Goal: Transaction & Acquisition: Download file/media

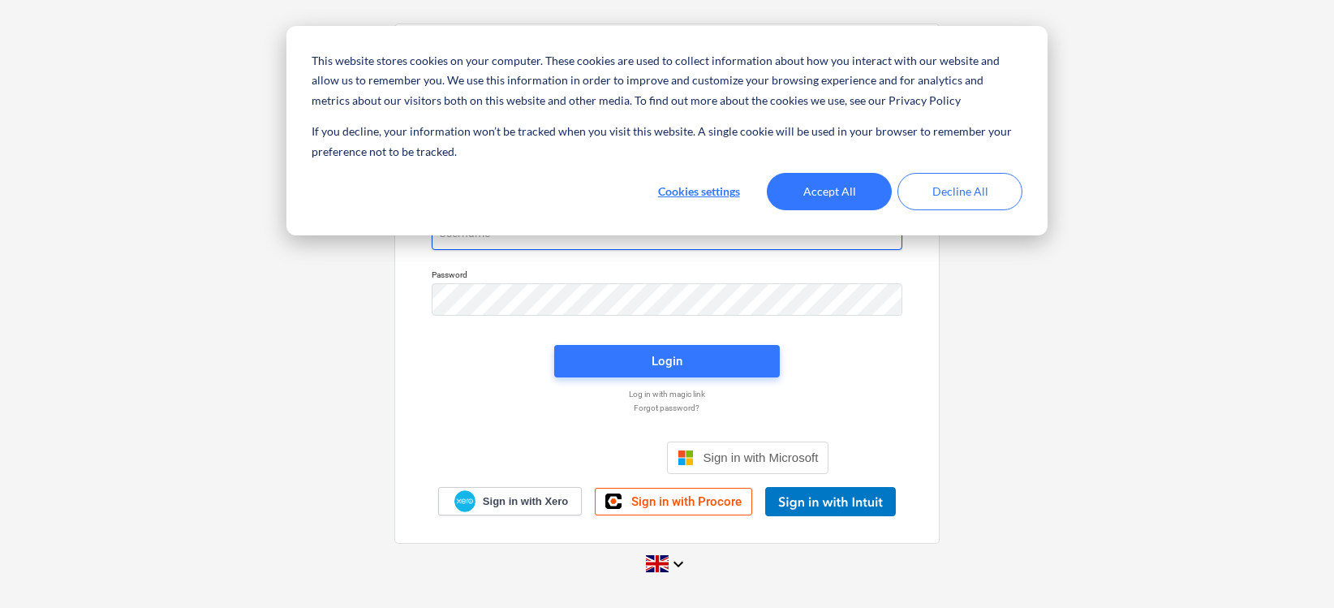
type input "[PERSON_NAME][EMAIL_ADDRESS][DOMAIN_NAME]"
click at [864, 189] on button "Accept All" at bounding box center [829, 191] width 125 height 37
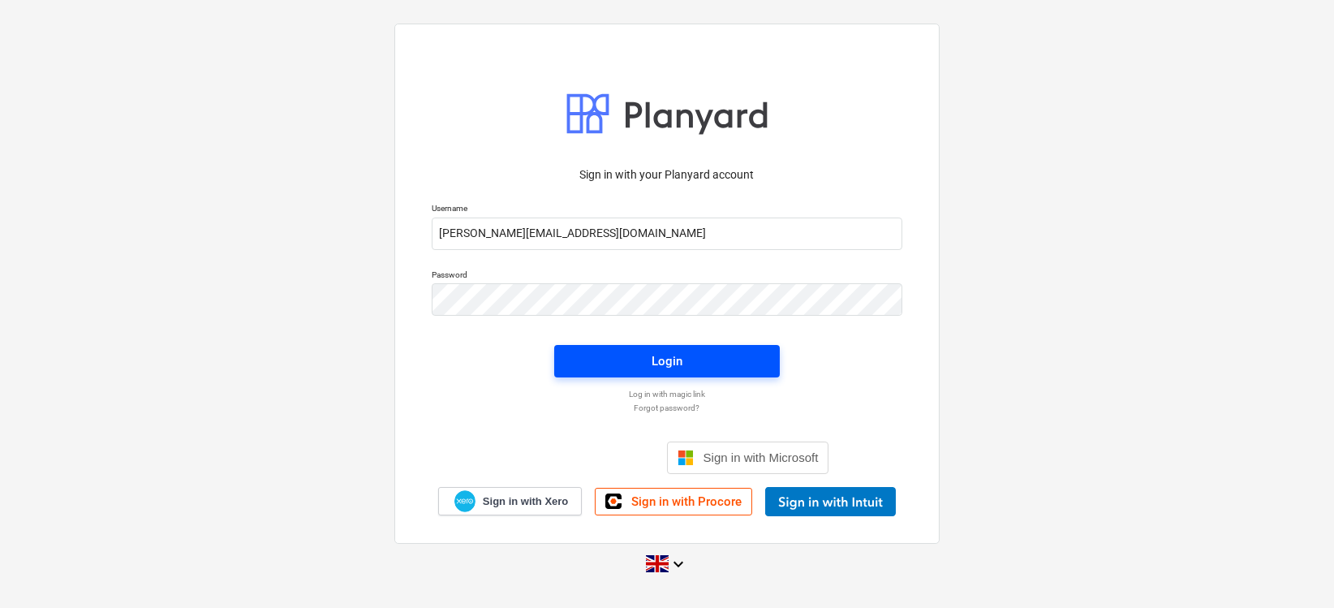
click at [712, 346] on button "Login" at bounding box center [667, 361] width 226 height 32
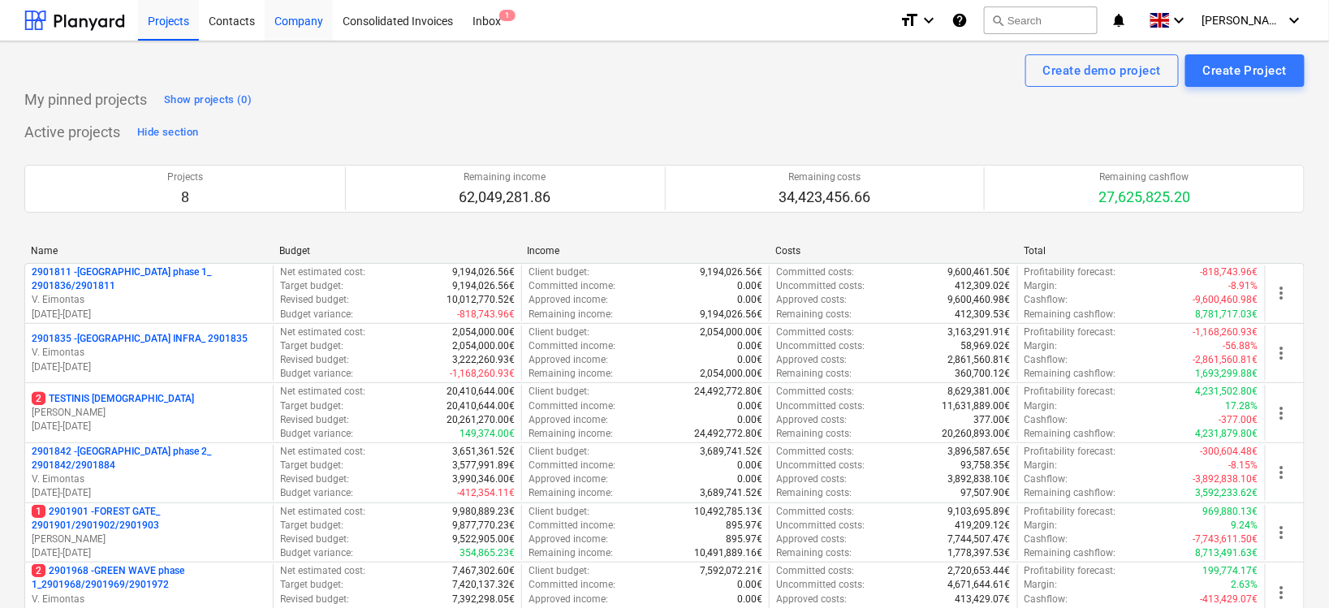
click at [314, 21] on div "Company" at bounding box center [299, 19] width 68 height 41
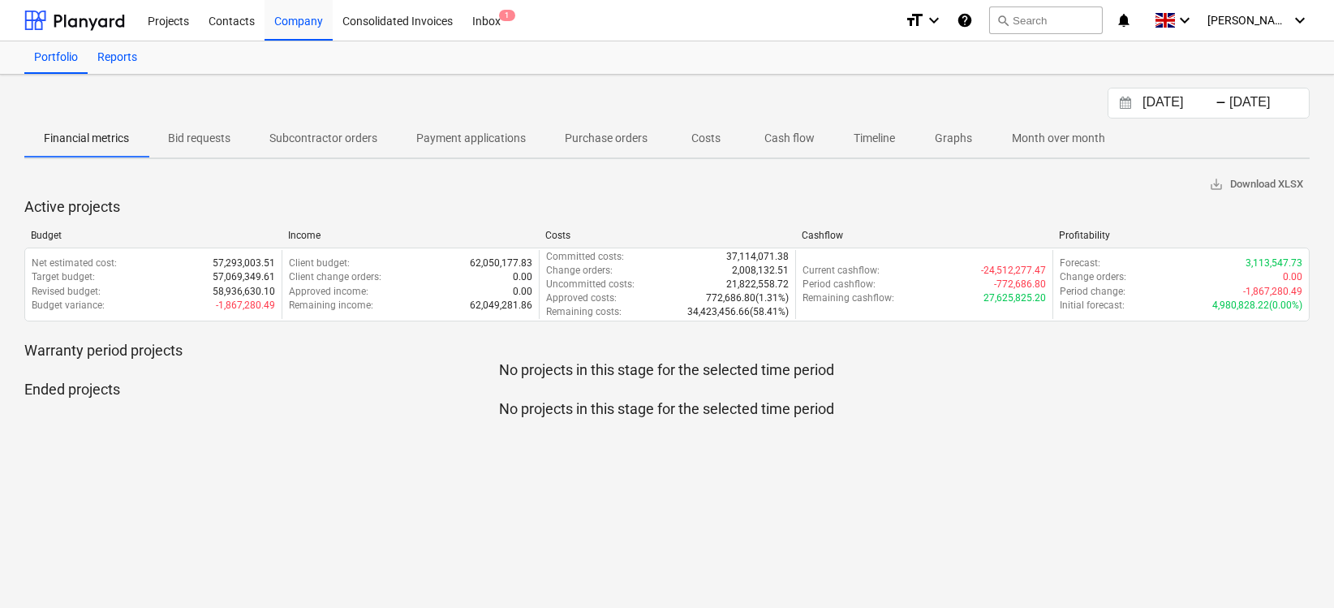
click at [123, 53] on div "Reports" at bounding box center [117, 57] width 59 height 32
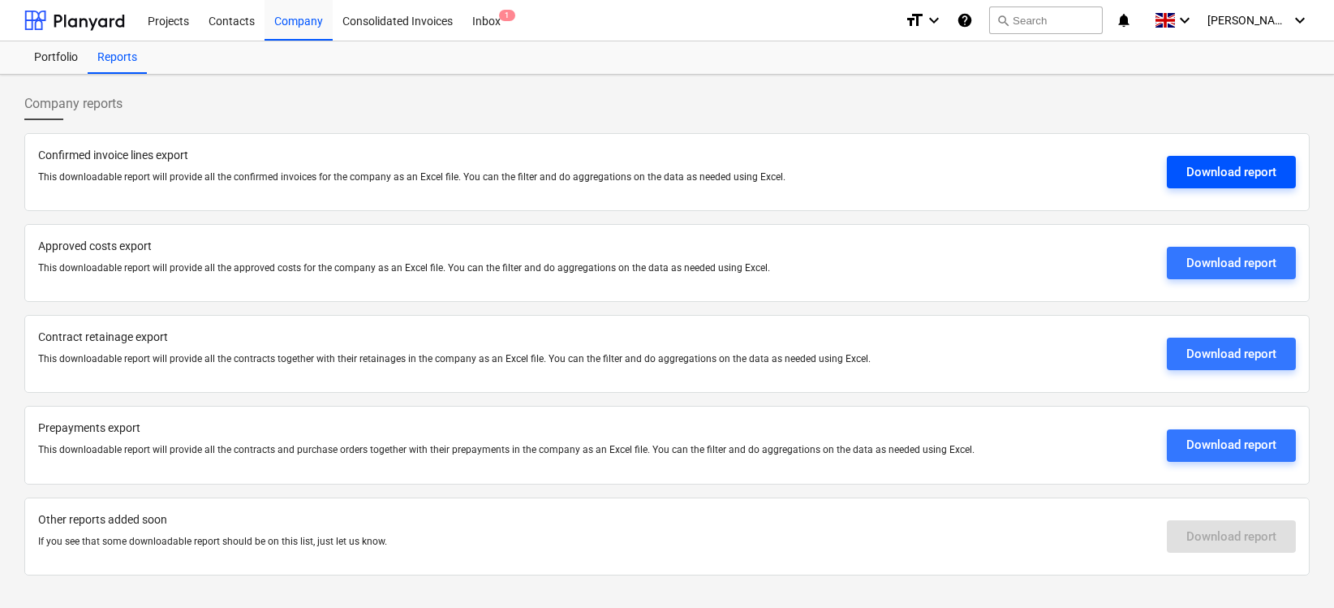
click at [1200, 168] on div "Download report" at bounding box center [1232, 172] width 90 height 21
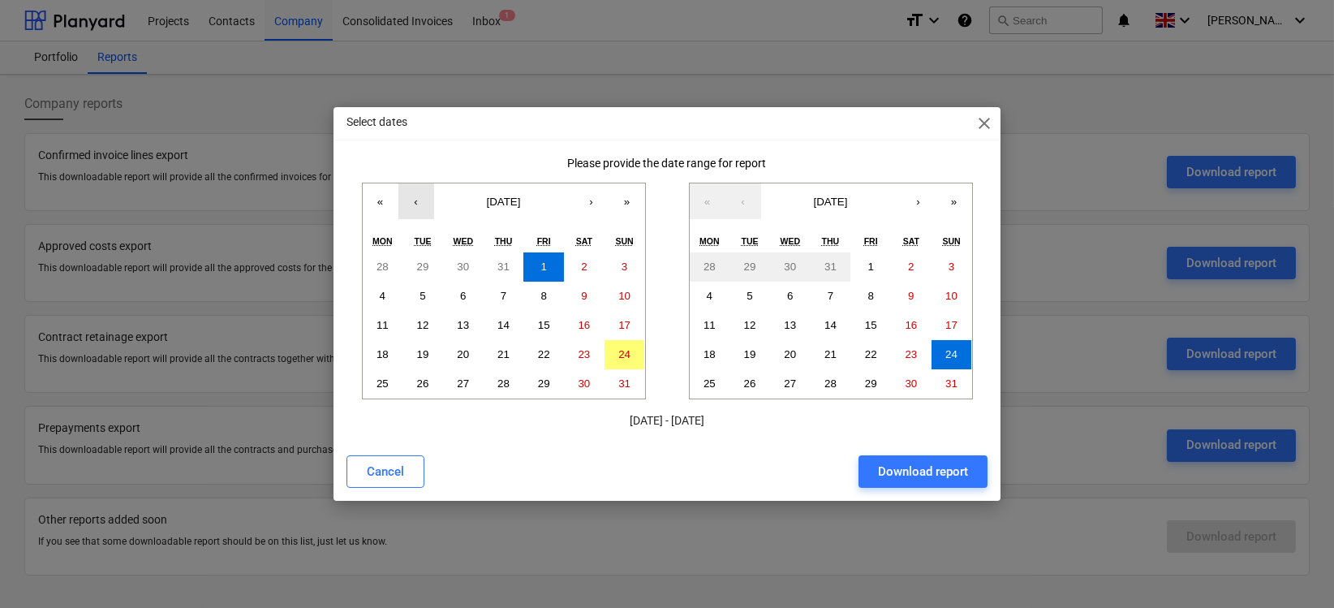
click at [424, 196] on button "‹" at bounding box center [417, 201] width 36 height 36
click at [379, 195] on button "«" at bounding box center [381, 201] width 36 height 36
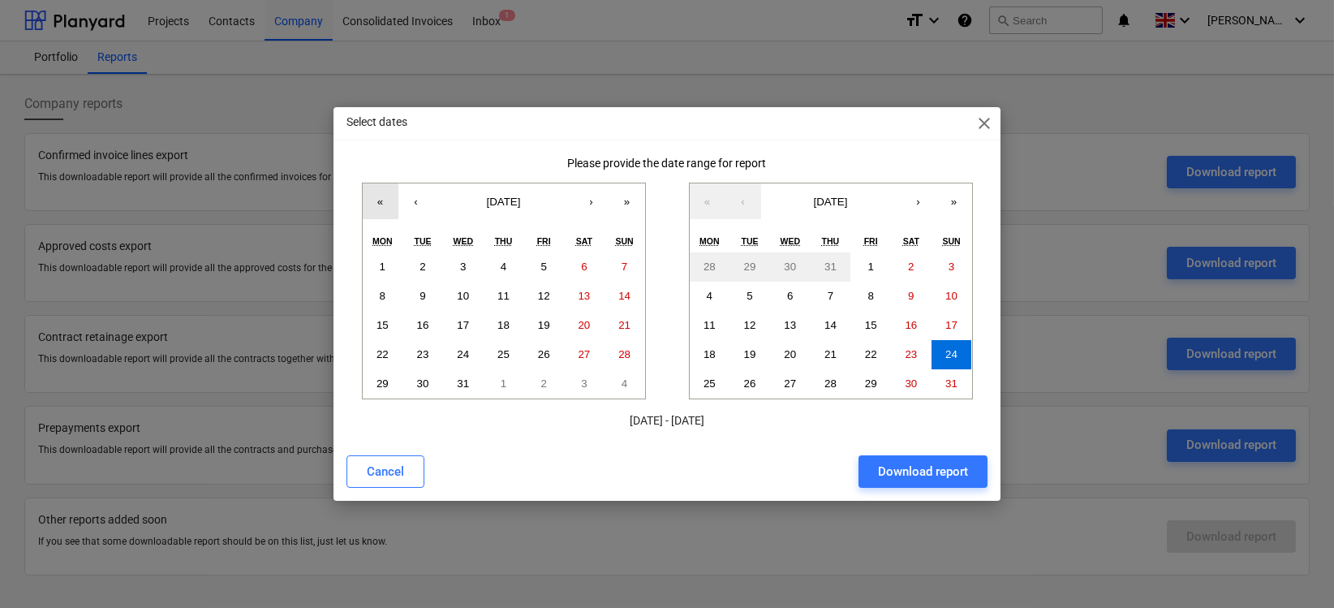
click at [379, 195] on button "«" at bounding box center [381, 201] width 36 height 36
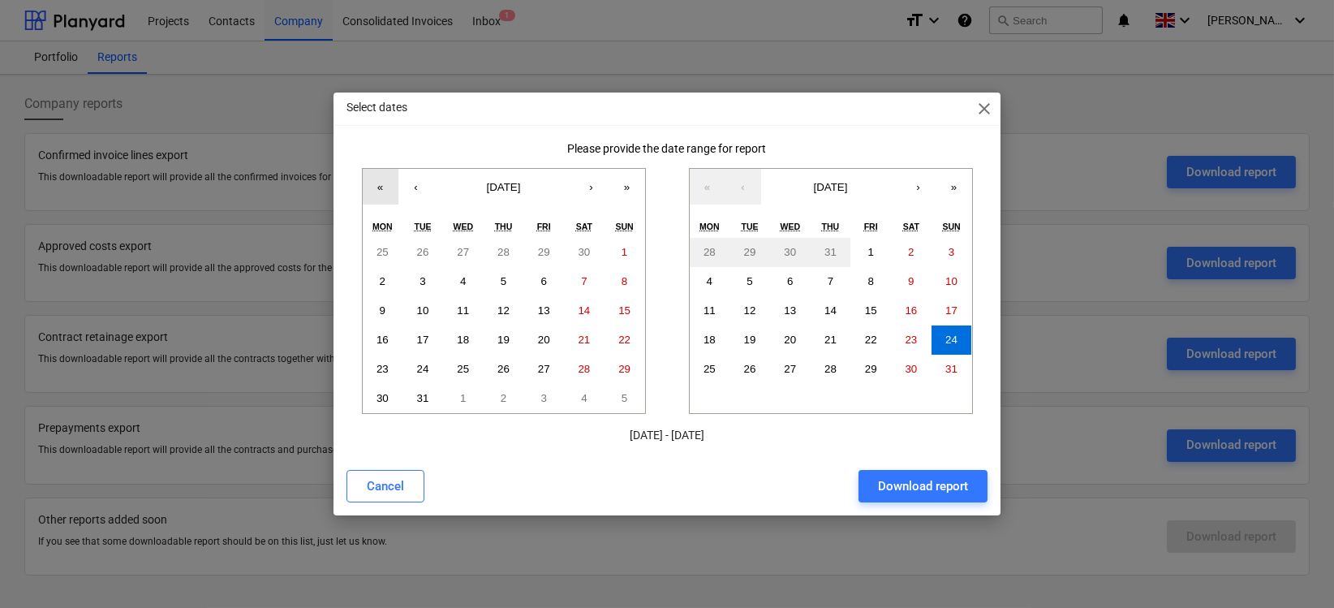
click at [379, 195] on button "«" at bounding box center [381, 187] width 36 height 36
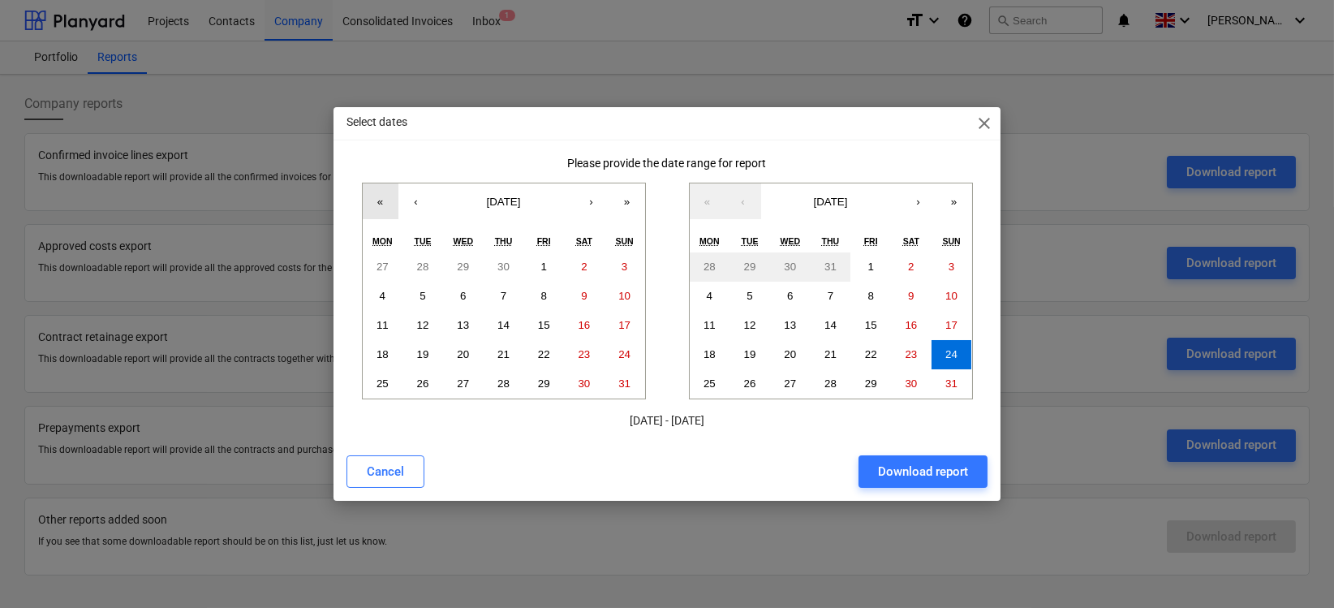
click at [379, 195] on button "«" at bounding box center [381, 201] width 36 height 36
click at [413, 195] on button "‹" at bounding box center [417, 201] width 36 height 36
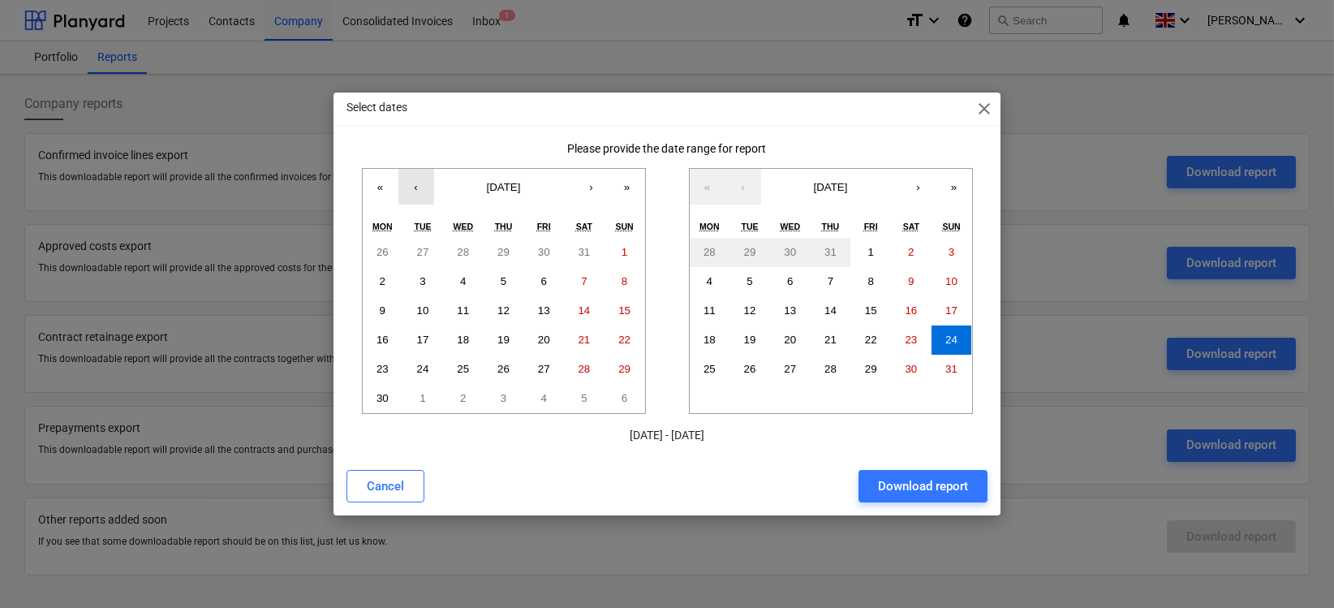
click at [413, 195] on button "‹" at bounding box center [417, 187] width 36 height 36
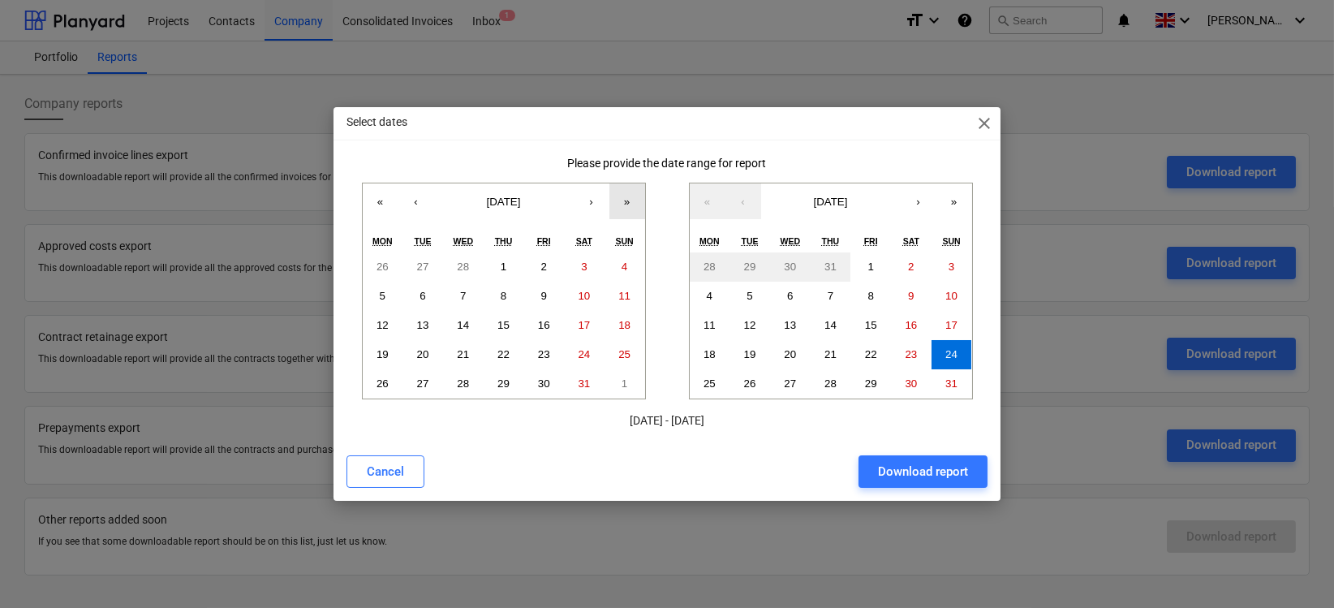
click at [620, 196] on button "»" at bounding box center [628, 201] width 36 height 36
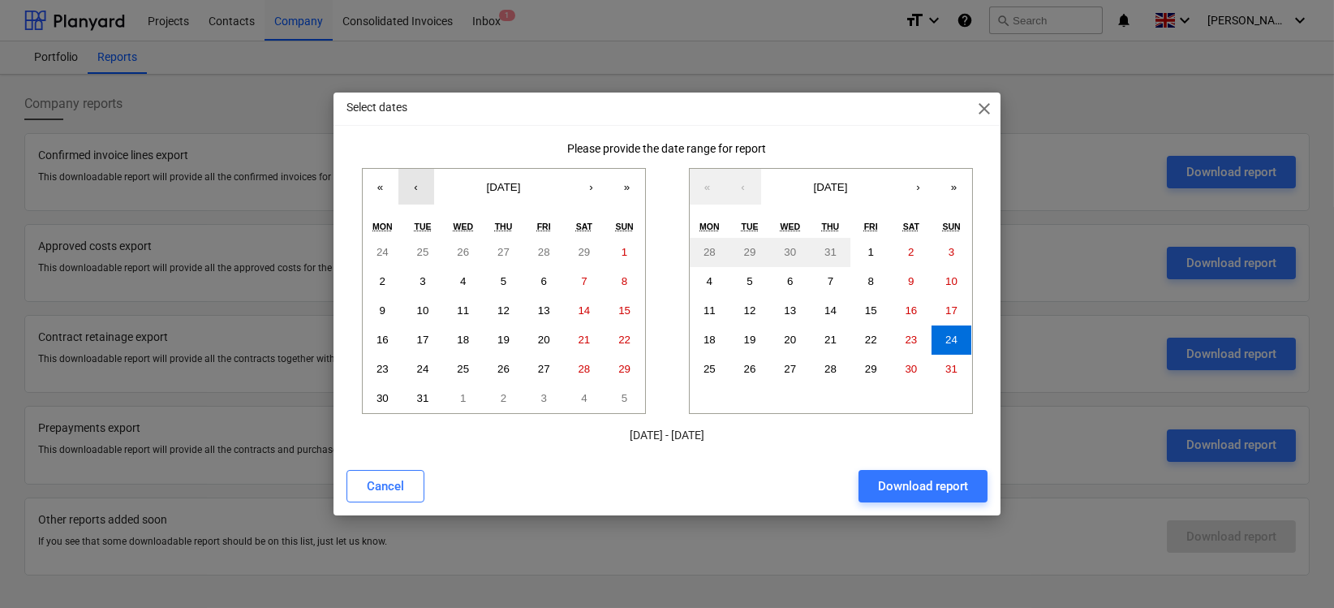
click at [425, 187] on button "‹" at bounding box center [417, 187] width 36 height 36
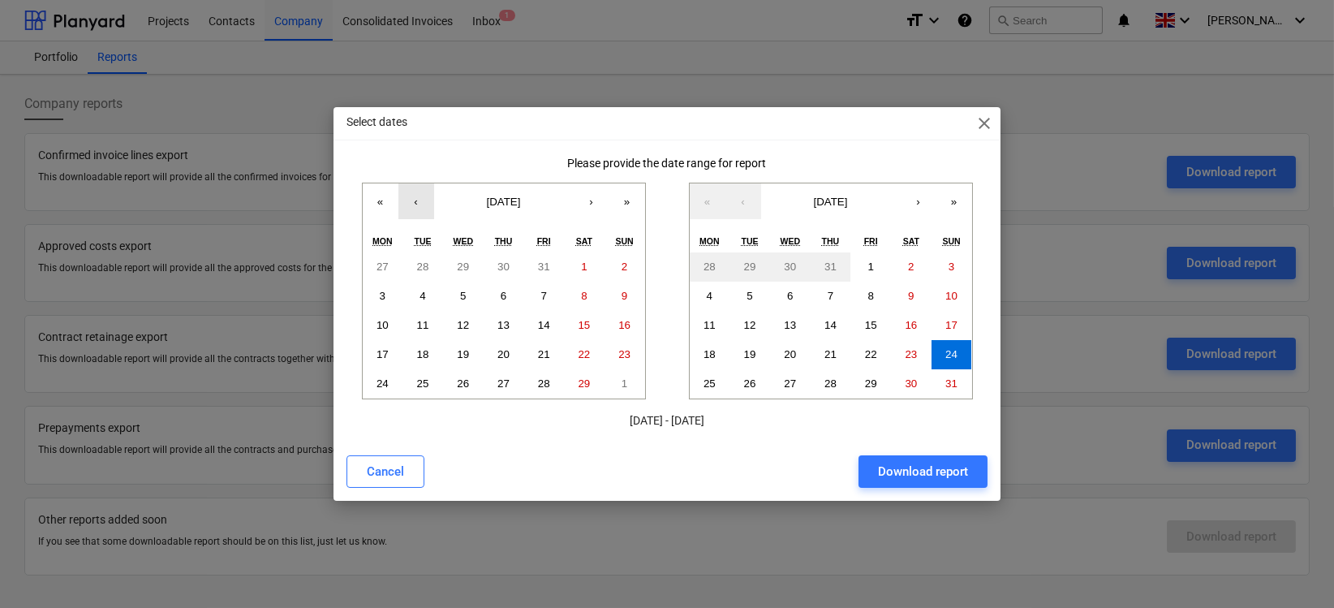
click at [425, 187] on button "‹" at bounding box center [417, 201] width 36 height 36
click at [456, 256] on button "1" at bounding box center [463, 266] width 41 height 29
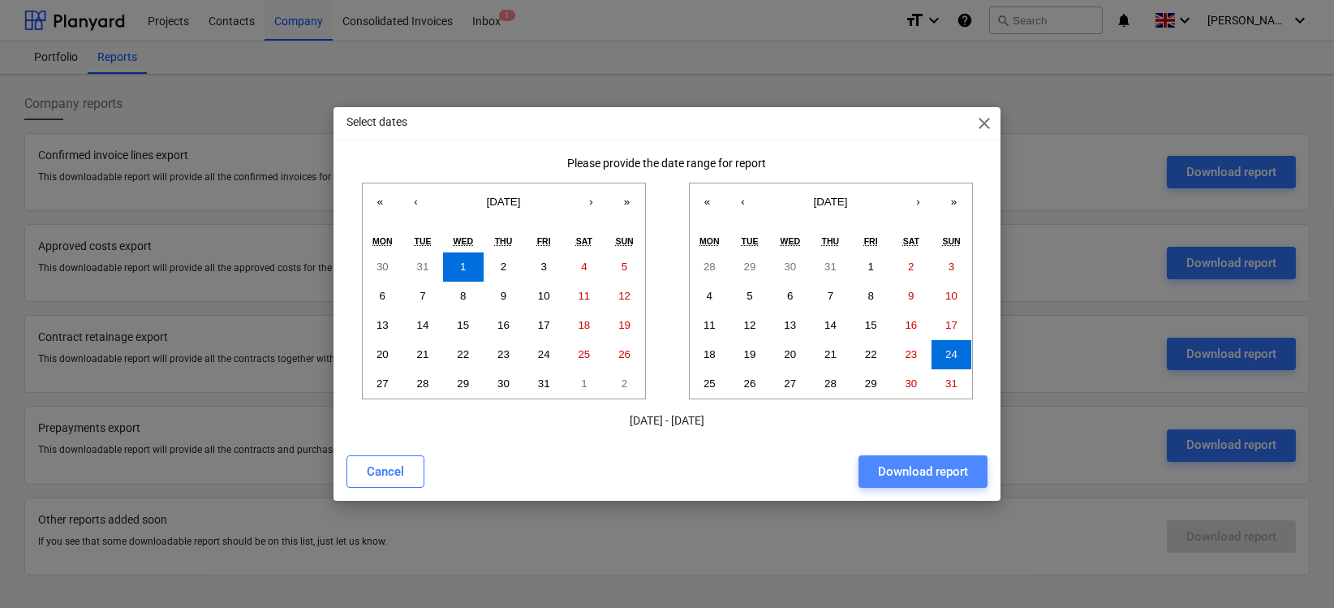
click at [902, 463] on div "Download report" at bounding box center [923, 471] width 90 height 21
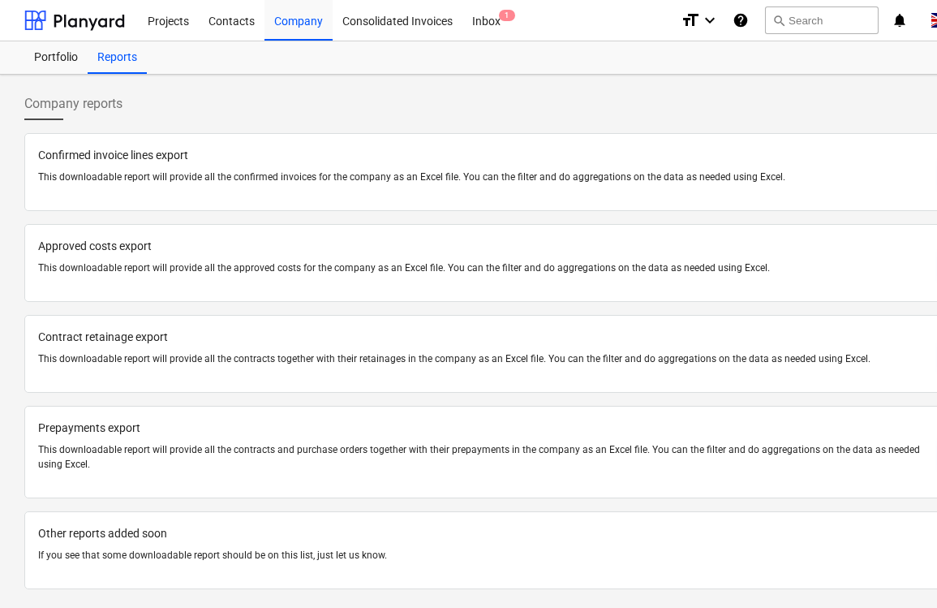
click at [101, 243] on p "Approved costs export" at bounding box center [484, 246] width 892 height 17
click at [145, 248] on p "Approved costs export" at bounding box center [484, 246] width 892 height 17
drag, startPoint x: 679, startPoint y: 265, endPoint x: 528, endPoint y: 265, distance: 151.8
click at [674, 265] on p "This downloadable report will provide all the approved costs for the company as…" at bounding box center [484, 268] width 892 height 14
click at [135, 243] on p "Approved costs export" at bounding box center [484, 246] width 892 height 17
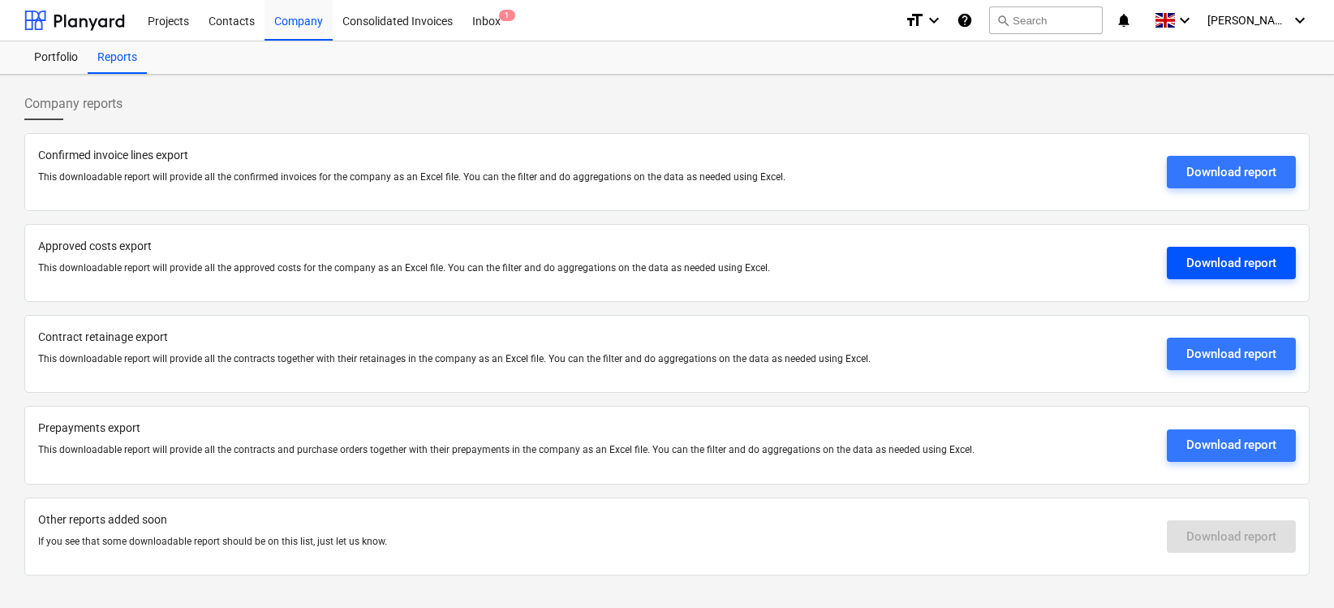
click at [1258, 256] on div "Download report" at bounding box center [1232, 262] width 90 height 21
